Goal: Information Seeking & Learning: Stay updated

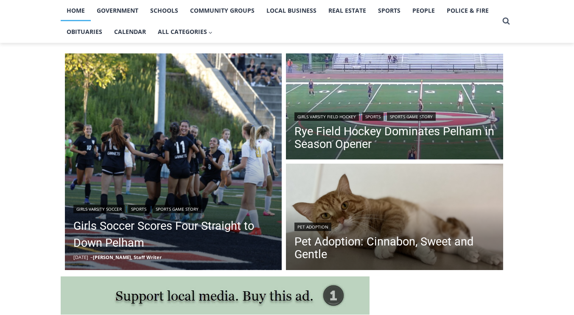
scroll to position [185, 0]
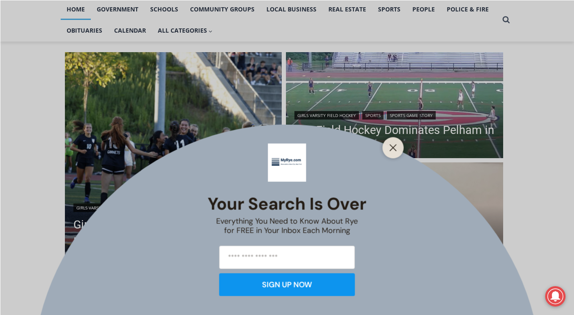
click at [228, 226] on div "Your Search is Over Everything You Need to Know About Rye for FREE in Your Inbo…" at bounding box center [287, 157] width 574 height 315
click at [386, 147] on div at bounding box center [393, 147] width 21 height 21
click at [392, 148] on icon "Close" at bounding box center [394, 148] width 8 height 8
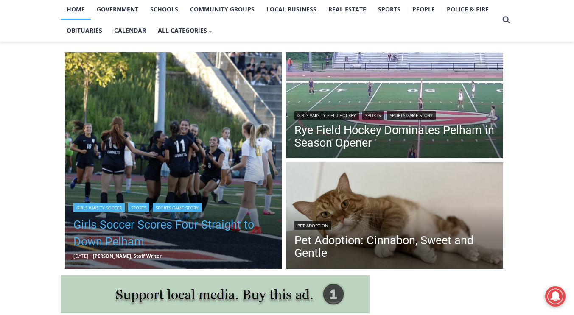
click at [191, 231] on link "Girls Soccer Scores Four Straight to Down Pelham" at bounding box center [173, 233] width 200 height 34
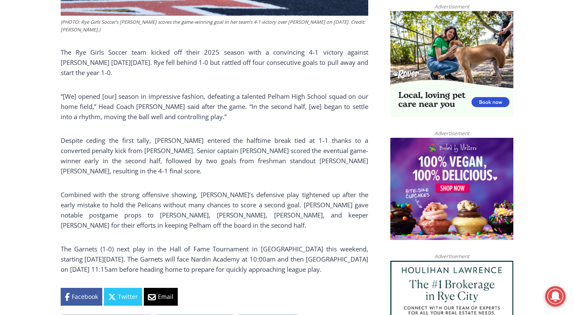
scroll to position [565, 0]
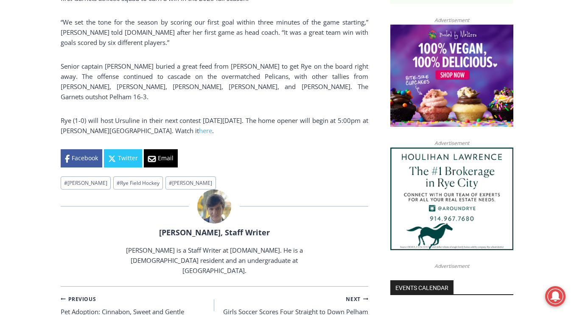
scroll to position [681, 0]
